Goal: Information Seeking & Learning: Learn about a topic

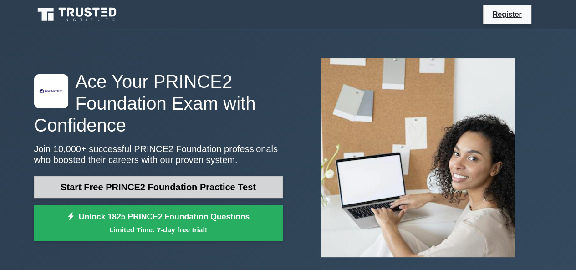
click at [245, 176] on link "Start Free PRINCE2 Foundation Practice Test" at bounding box center [158, 187] width 249 height 22
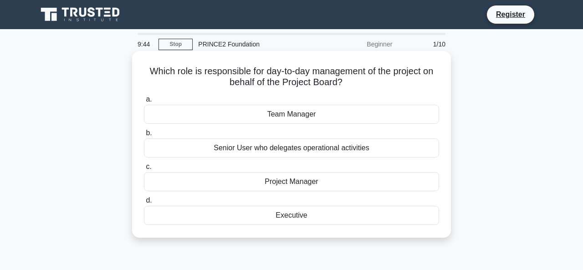
click at [298, 178] on div "Project Manager" at bounding box center [291, 181] width 295 height 19
click at [144, 170] on input "c. Project Manager" at bounding box center [144, 167] width 0 height 6
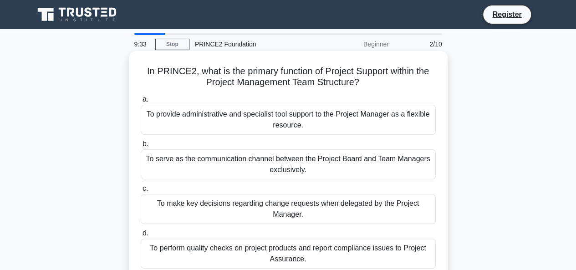
scroll to position [13, 0]
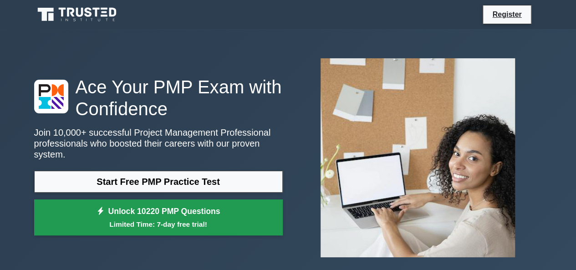
click at [233, 209] on link "Unlock 10220 PMP Questions Limited Time: 7-day free trial!" at bounding box center [158, 217] width 249 height 36
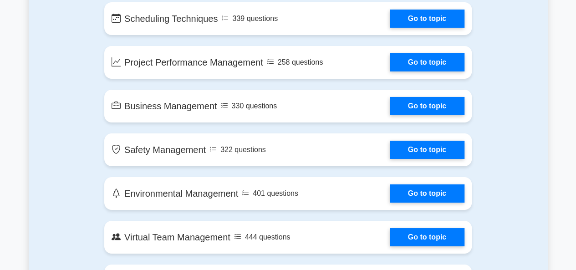
scroll to position [1565, 0]
